Goal: Transaction & Acquisition: Purchase product/service

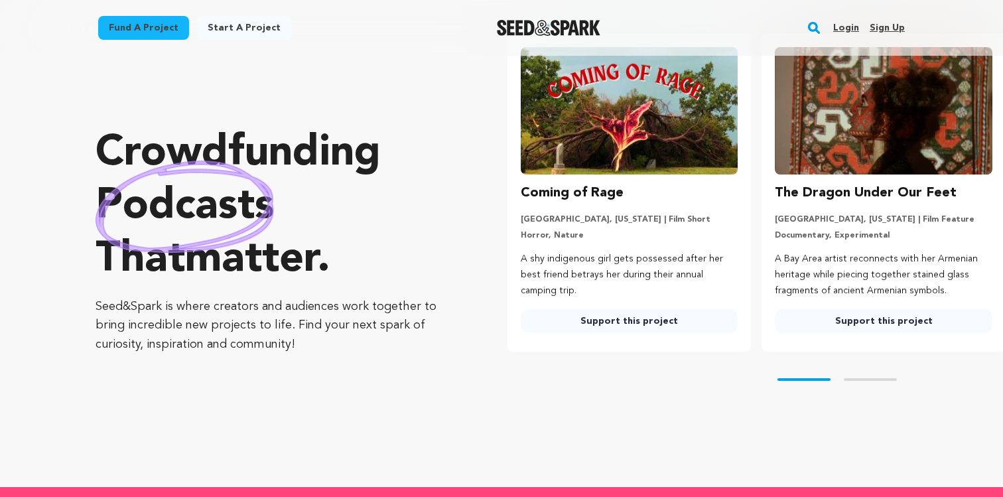
scroll to position [64, 0]
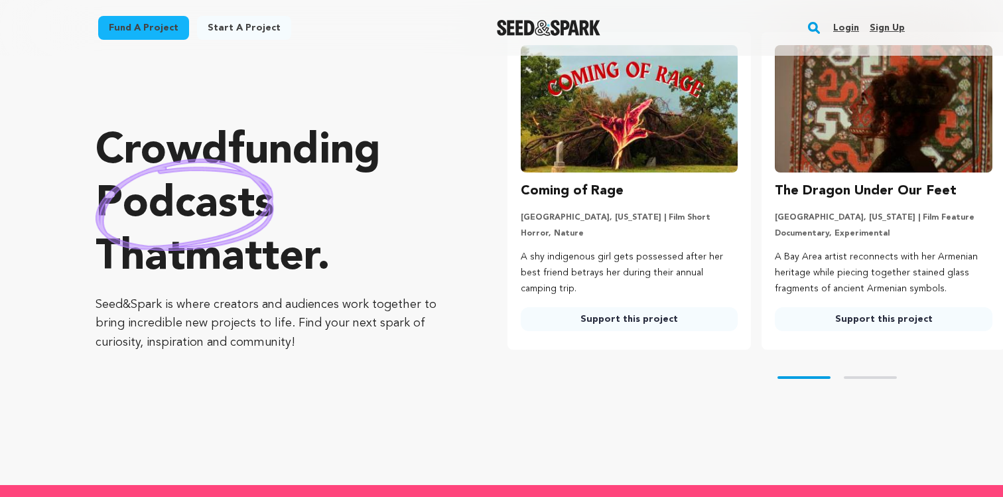
click at [622, 146] on img at bounding box center [630, 108] width 218 height 127
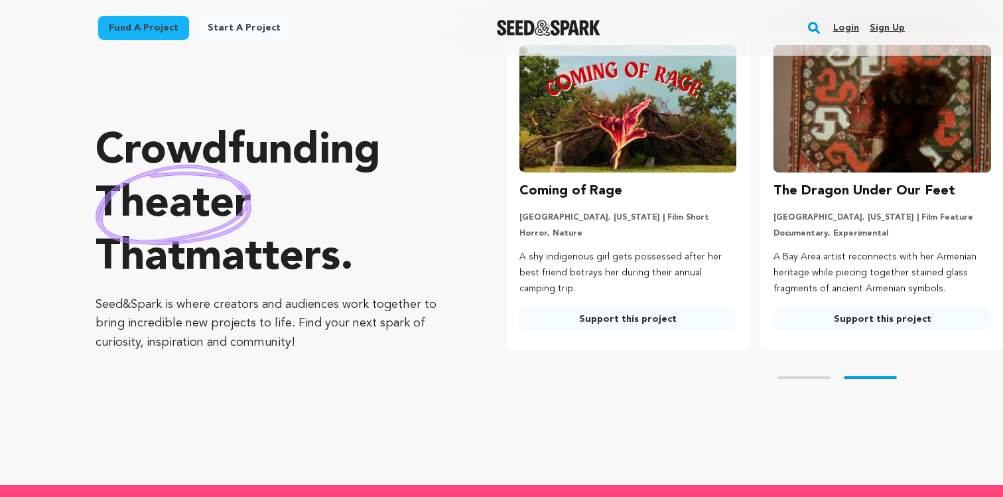
scroll to position [0, 0]
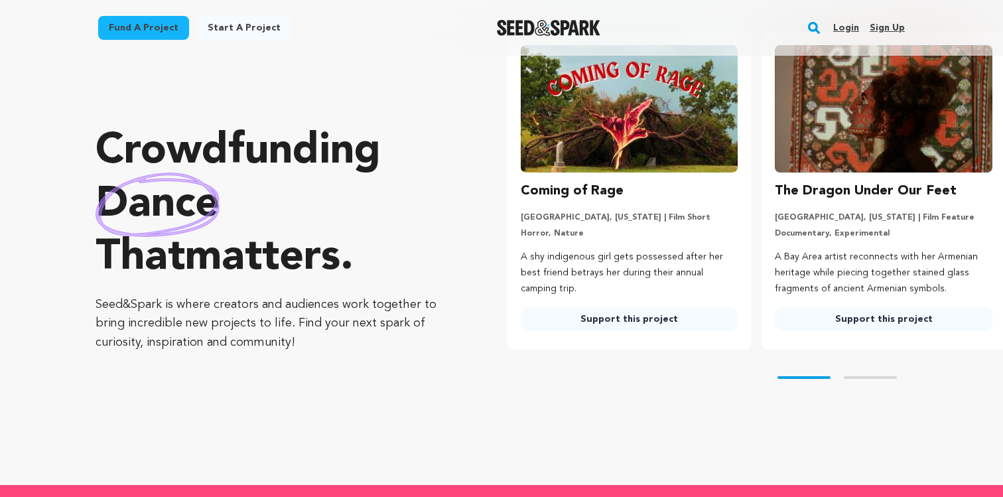
click at [564, 198] on h3 "Coming of Rage" at bounding box center [572, 190] width 103 height 21
click at [569, 320] on link "Support this project" at bounding box center [630, 319] width 218 height 24
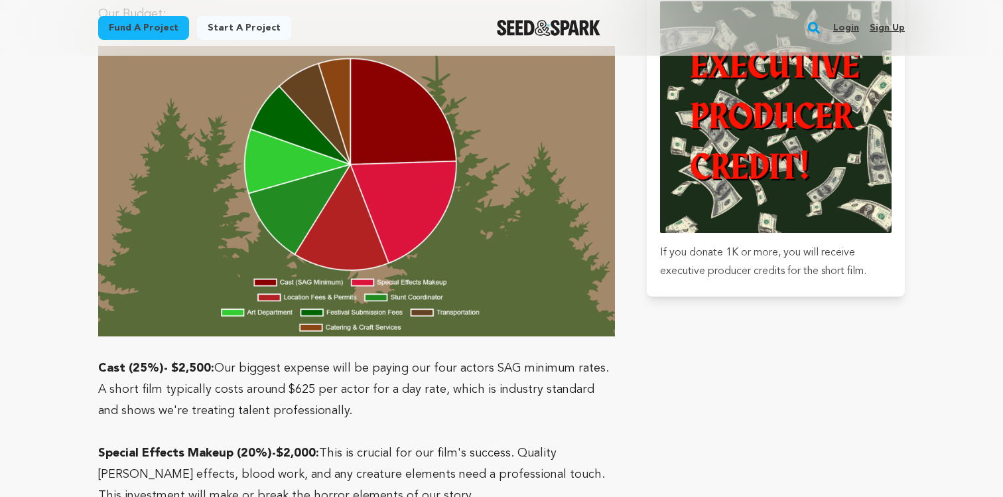
scroll to position [3727, 0]
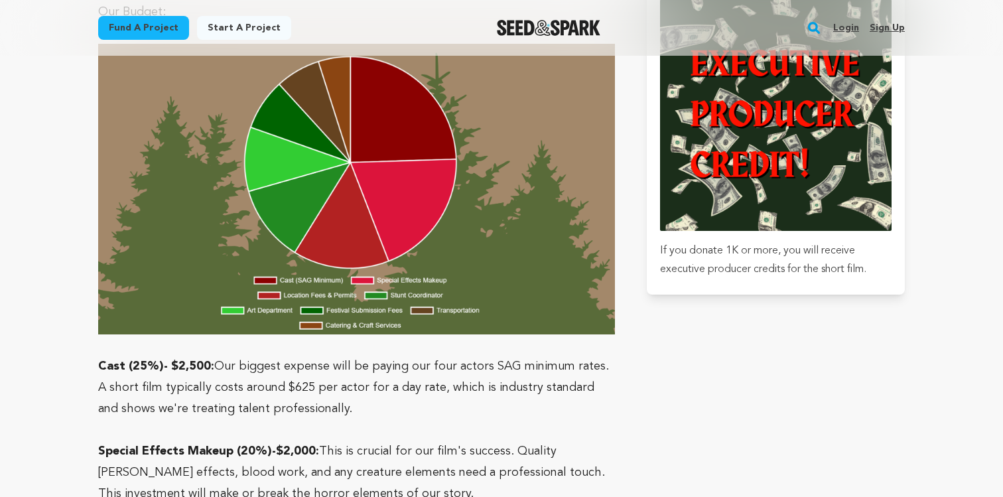
drag, startPoint x: 366, startPoint y: 222, endPoint x: 384, endPoint y: 271, distance: 52.3
click at [385, 356] on p "Cast (25%)- $2,500: Our biggest expense will be paying our four actors SAG mini…" at bounding box center [356, 388] width 517 height 64
click at [384, 356] on p "Cast (25%)- $2,500: Our biggest expense will be paying our four actors SAG mini…" at bounding box center [356, 388] width 517 height 64
drag, startPoint x: 297, startPoint y: 228, endPoint x: 323, endPoint y: 265, distance: 44.7
click at [324, 356] on p "Cast (25%)- $2,500: Our biggest expense will be paying our four actors SAG mini…" at bounding box center [356, 388] width 517 height 64
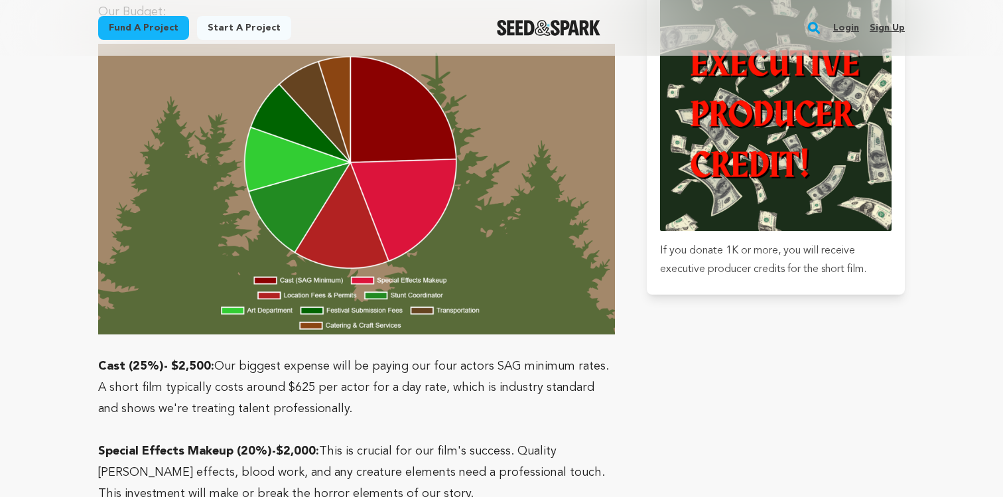
click at [323, 356] on p "Cast (25%)- $2,500: Our biggest expense will be paying our four actors SAG mini…" at bounding box center [356, 388] width 517 height 64
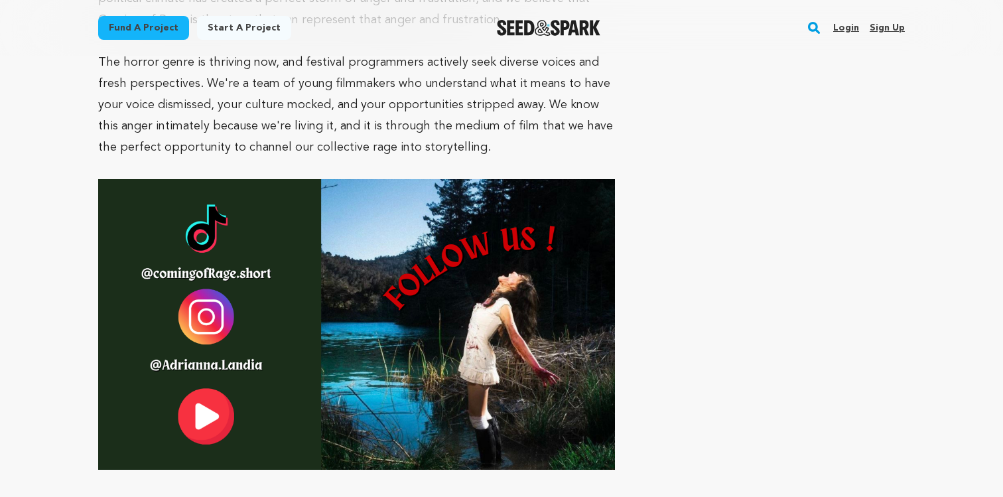
scroll to position [4794, 0]
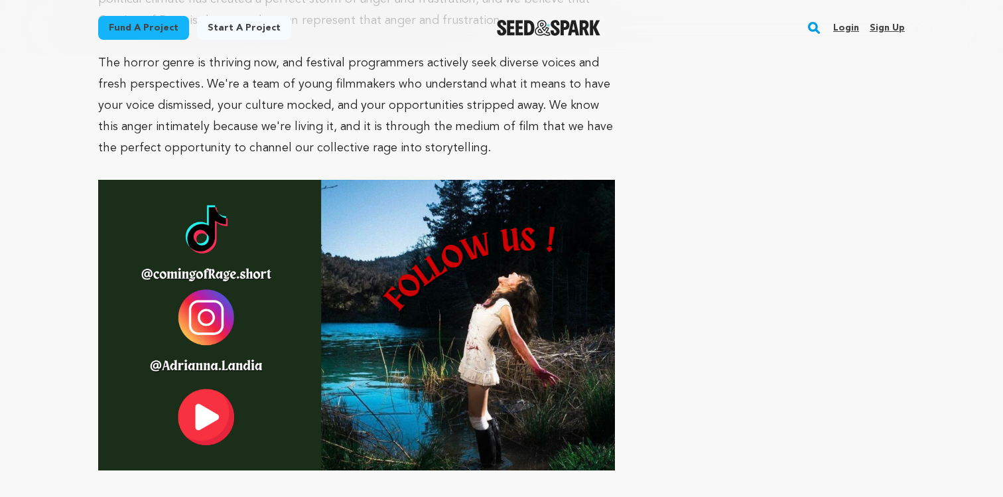
click at [214, 181] on img at bounding box center [356, 325] width 517 height 291
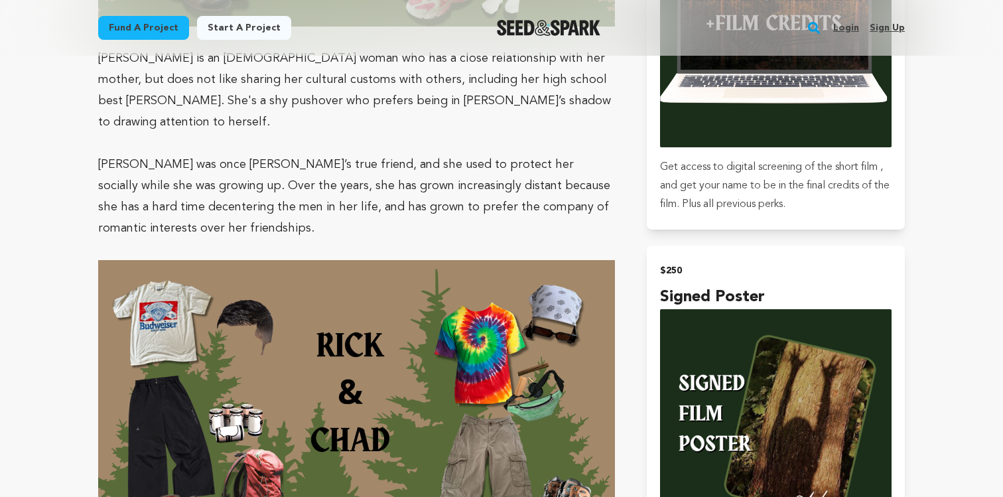
scroll to position [0, 0]
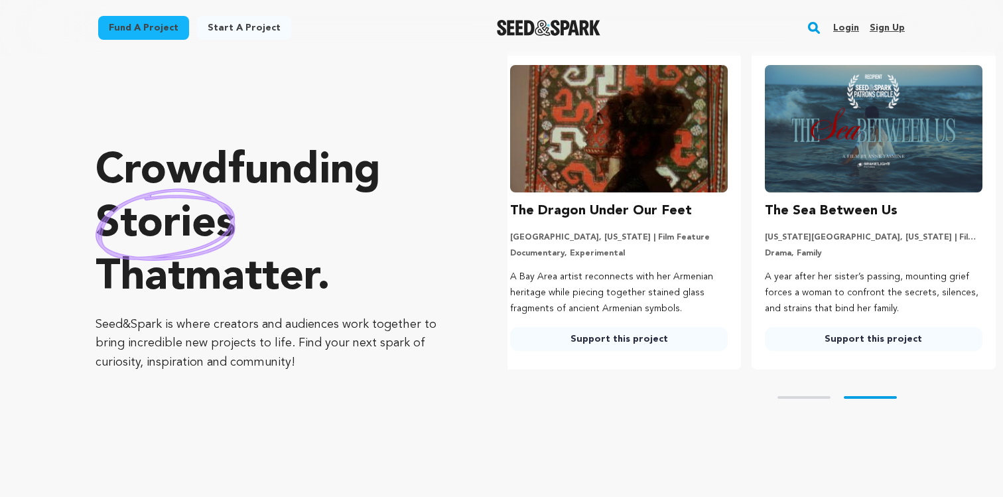
scroll to position [35, 0]
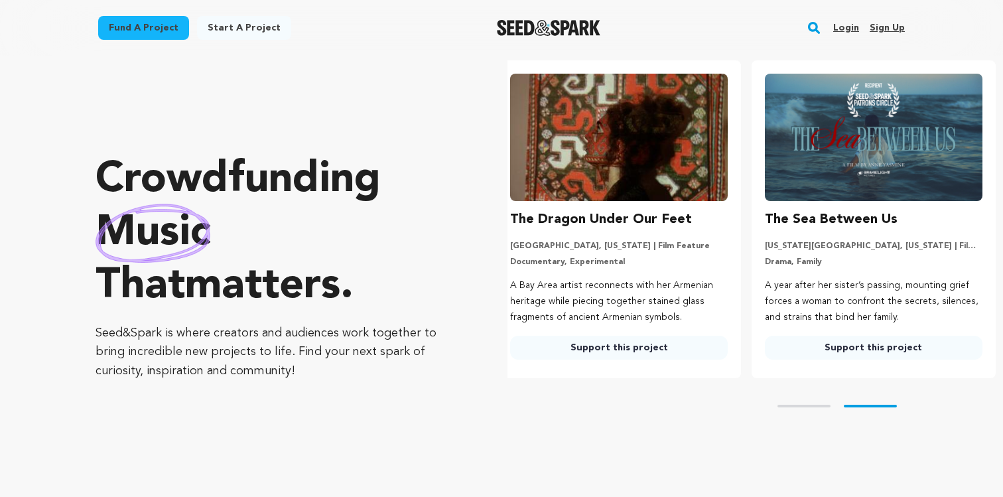
click at [840, 340] on link "Support this project" at bounding box center [874, 348] width 218 height 24
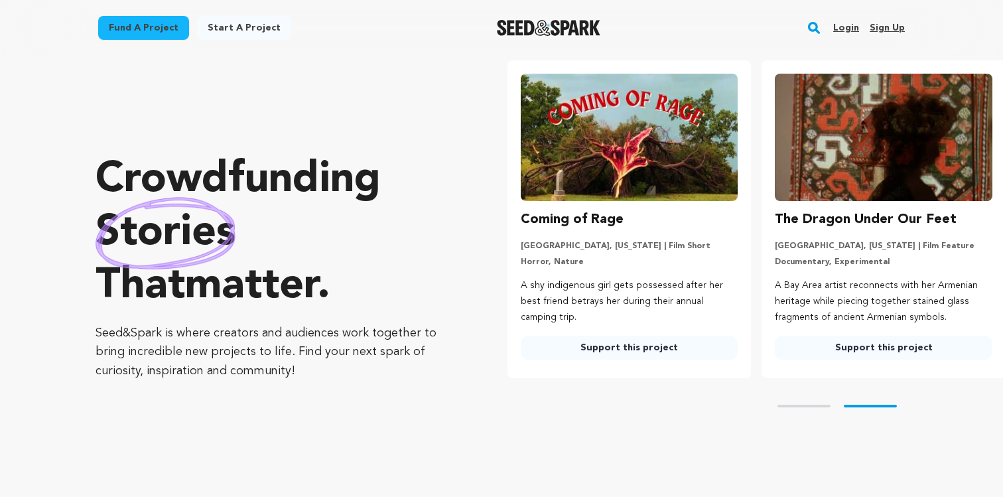
scroll to position [0, 91]
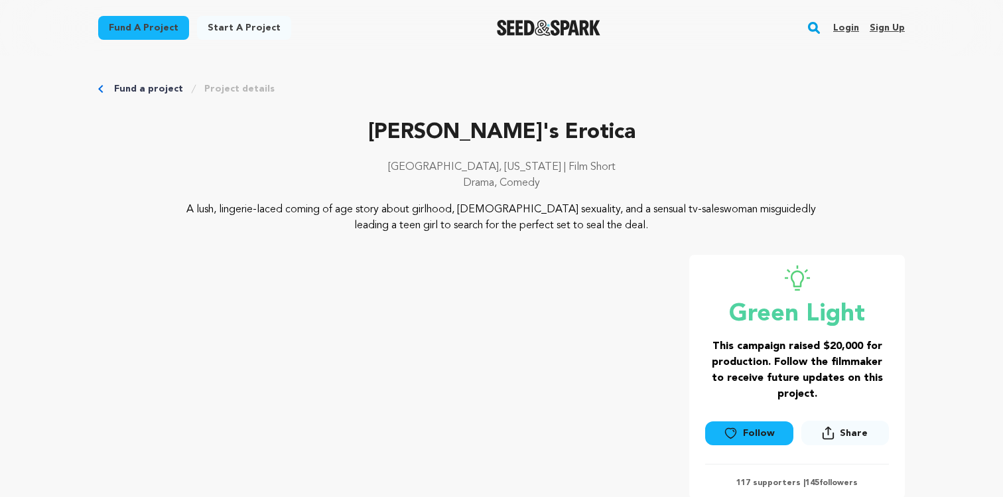
click at [210, 90] on link "Project details" at bounding box center [239, 88] width 70 height 13
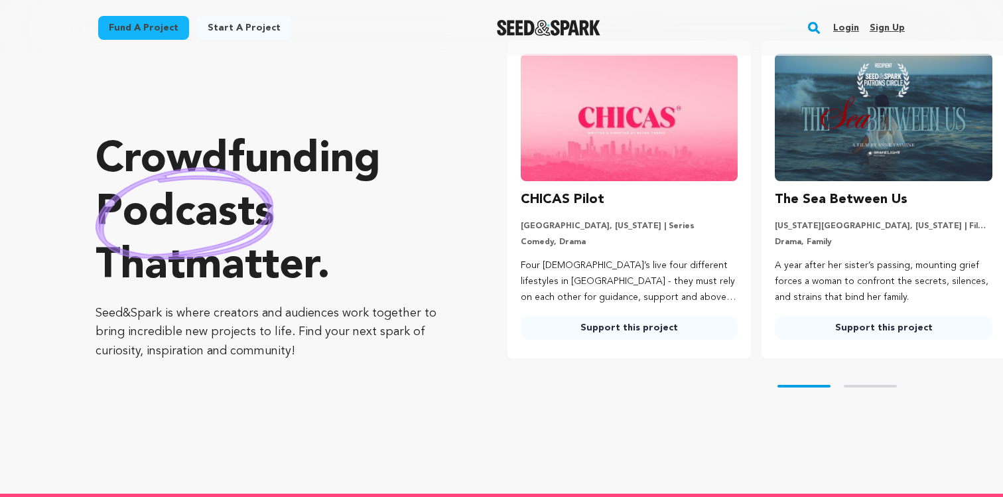
click at [868, 387] on button "Skip to next slide page" at bounding box center [870, 386] width 53 height 3
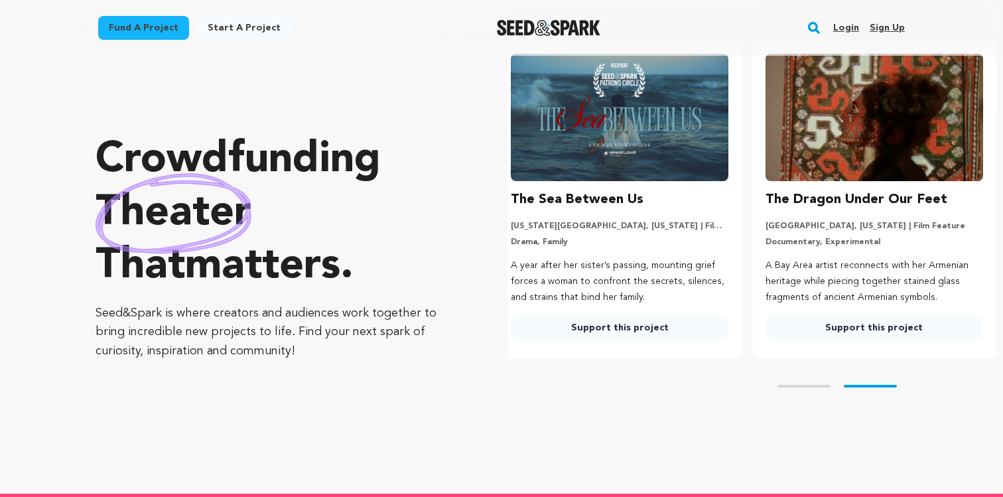
scroll to position [0, 265]
click at [856, 321] on link "Support this project" at bounding box center [874, 328] width 218 height 24
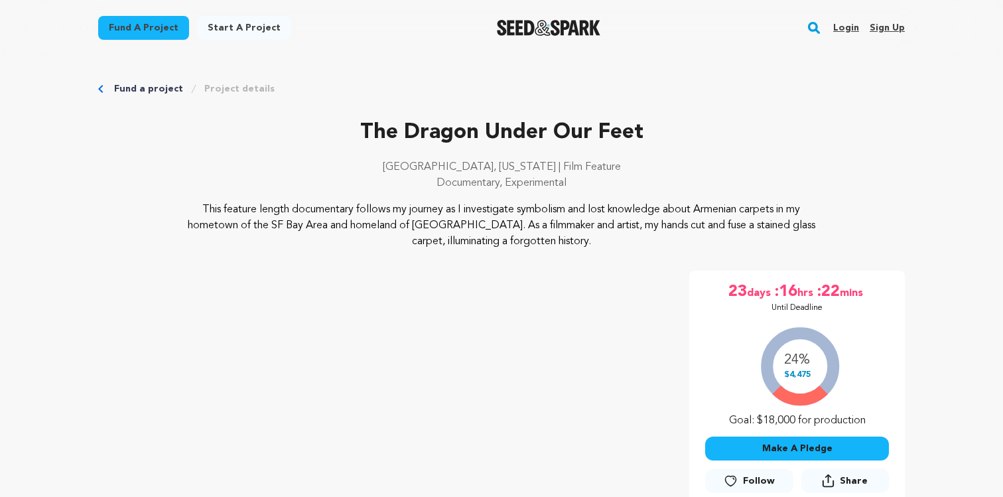
click at [561, 20] on img "Seed&Spark Homepage" at bounding box center [549, 28] width 104 height 16
